Goal: Information Seeking & Learning: Find specific page/section

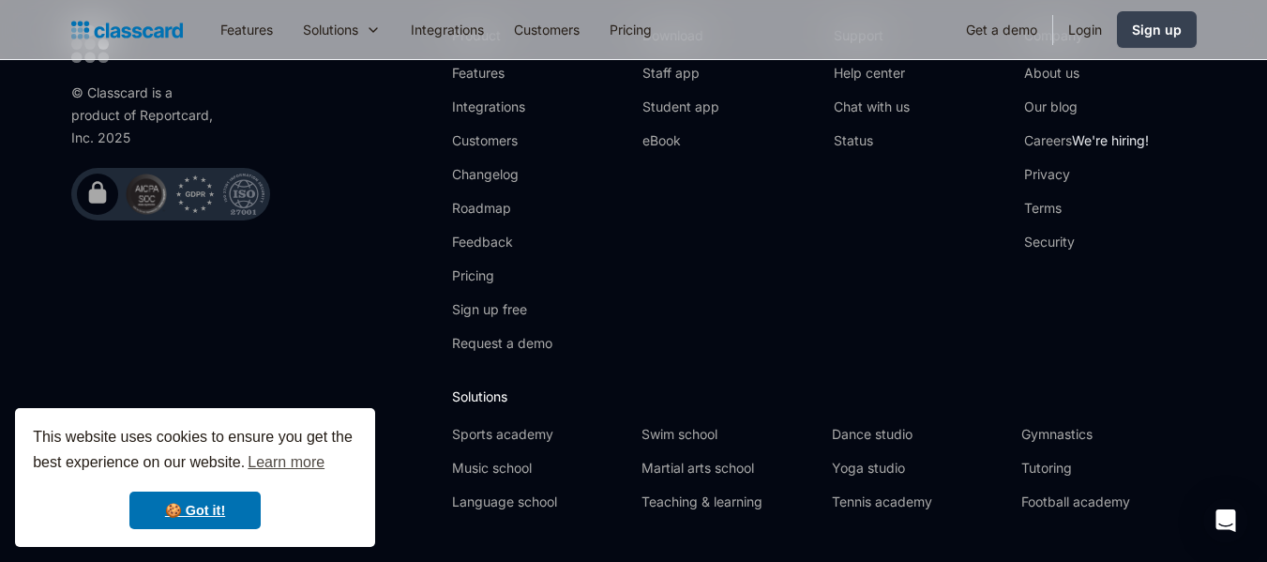
scroll to position [6466, 0]
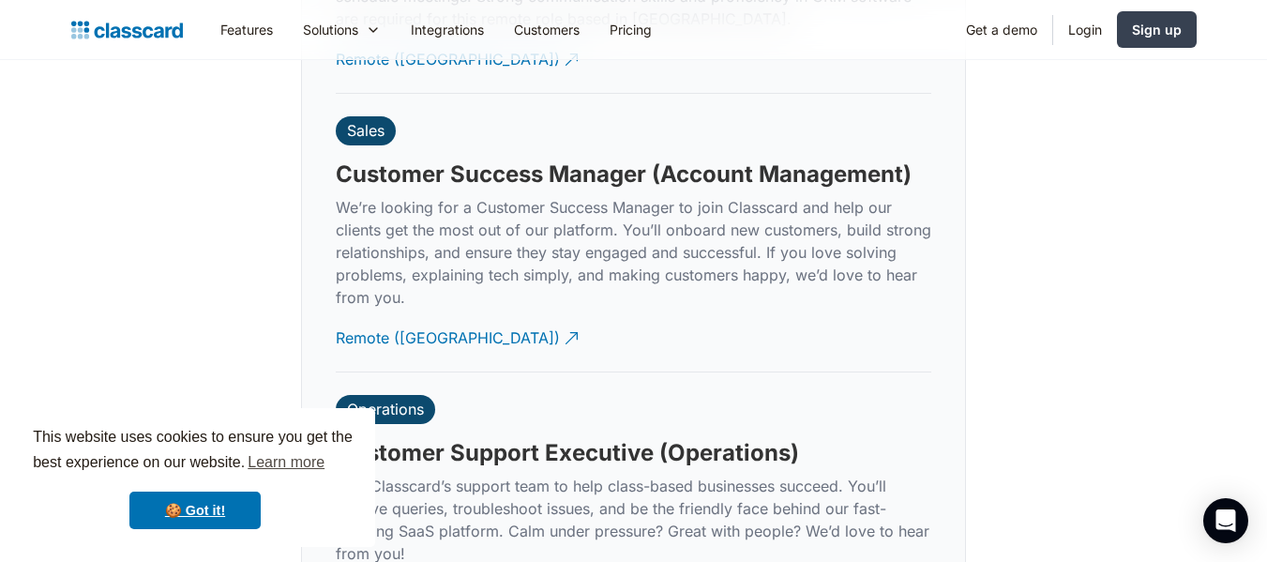
scroll to position [5748, 0]
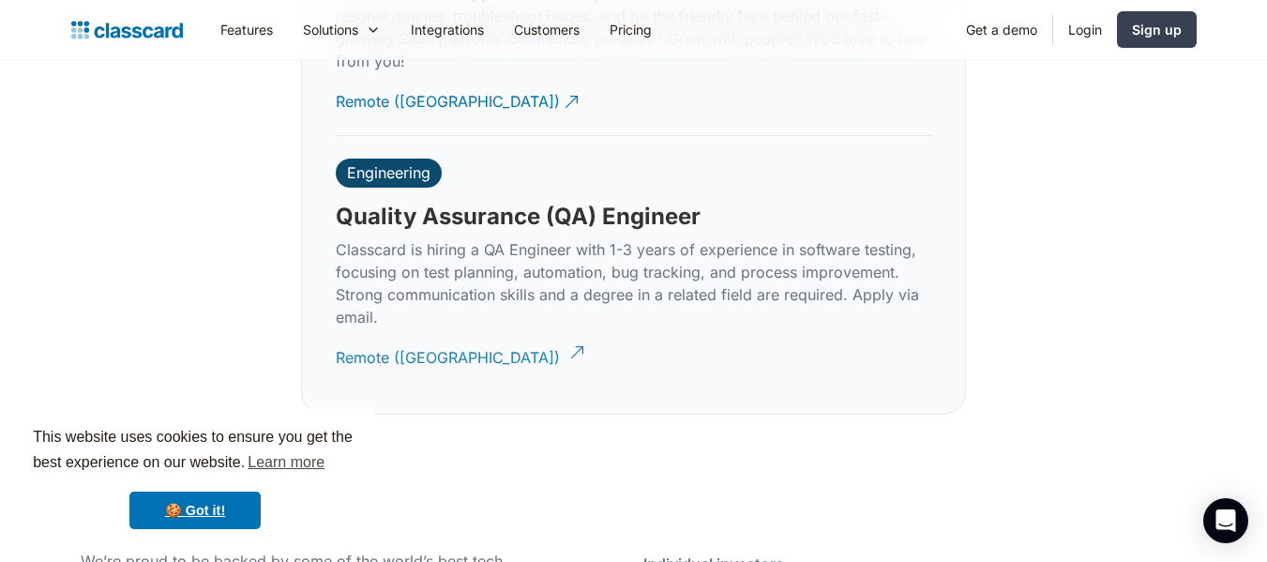
click at [403, 332] on div "Remote (India)" at bounding box center [448, 350] width 224 height 37
